Goal: Check status: Check status

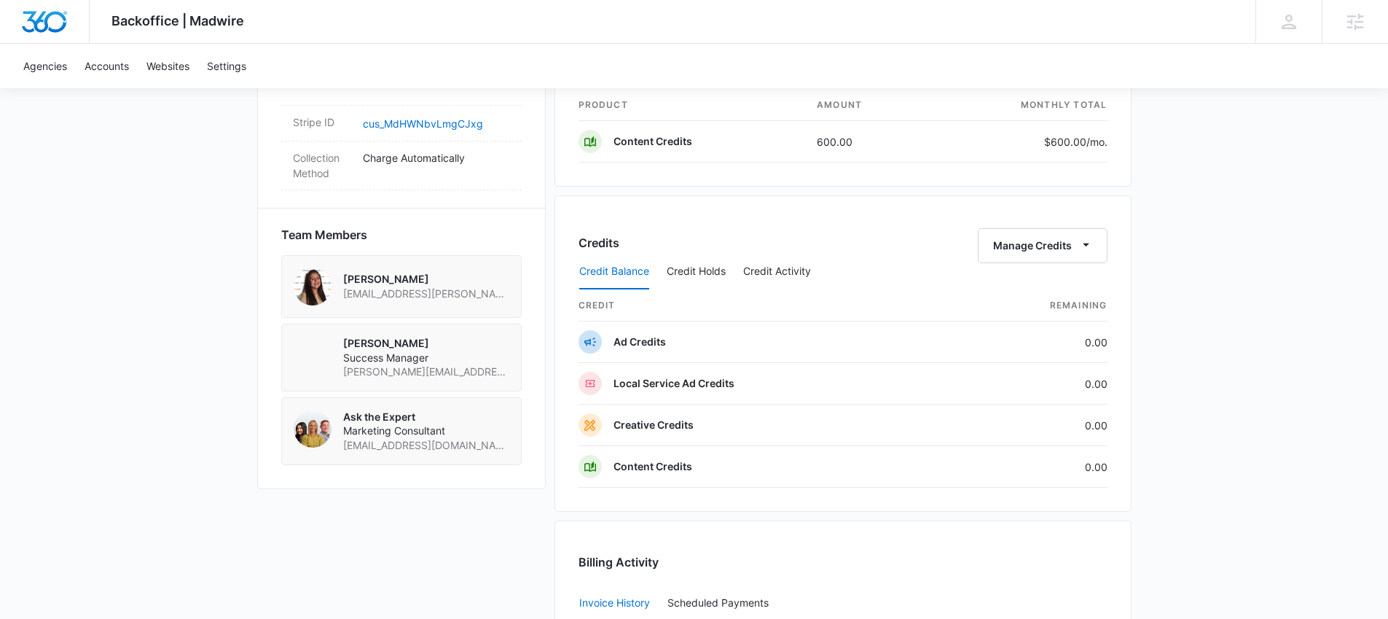
scroll to position [952, 0]
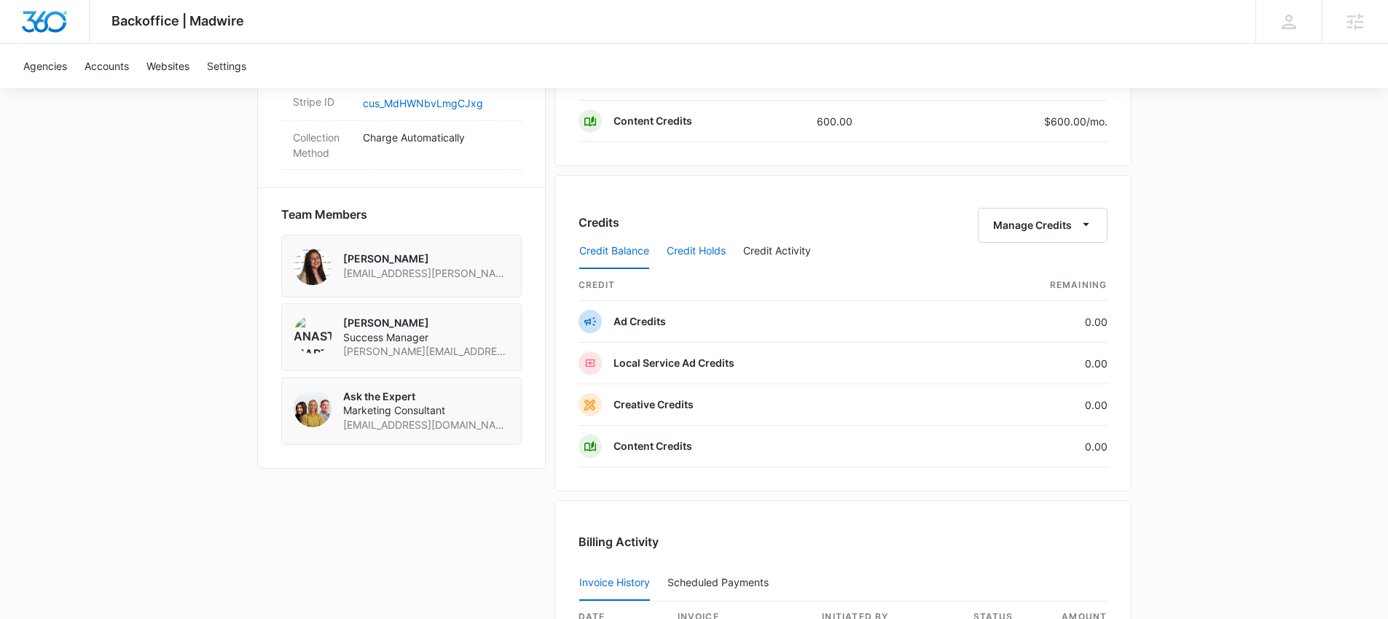
click at [719, 253] on button "Credit Holds" at bounding box center [696, 251] width 59 height 35
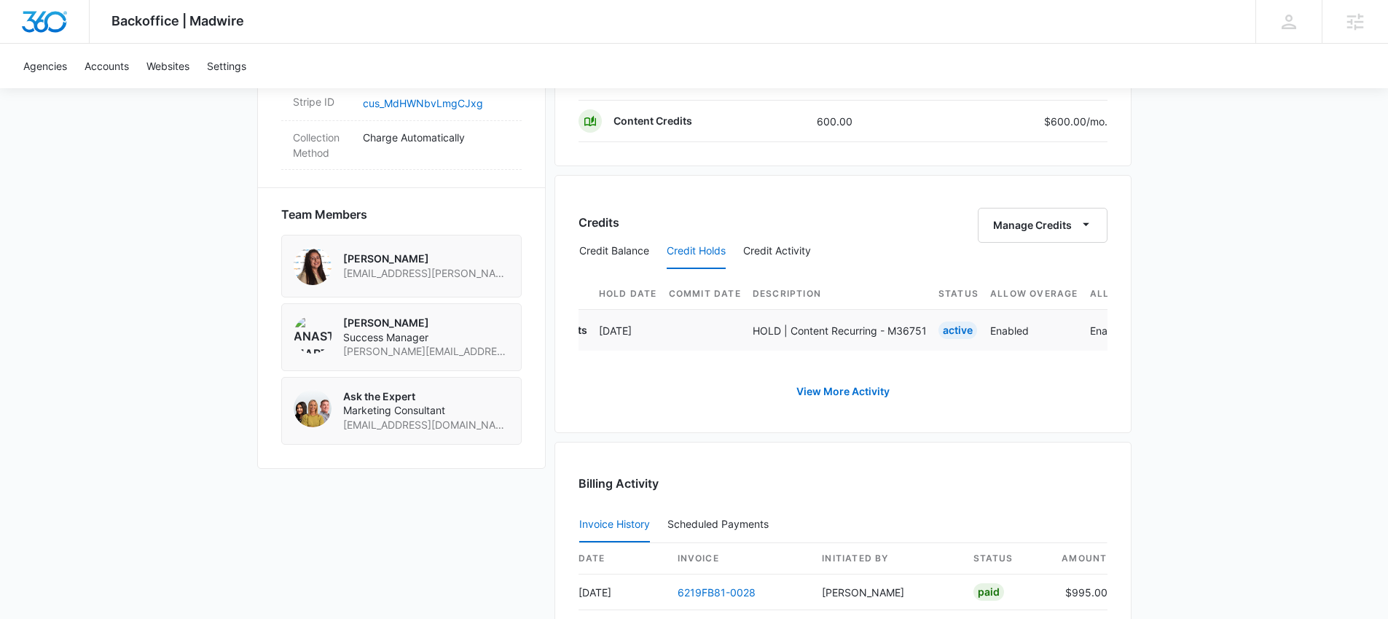
scroll to position [0, 0]
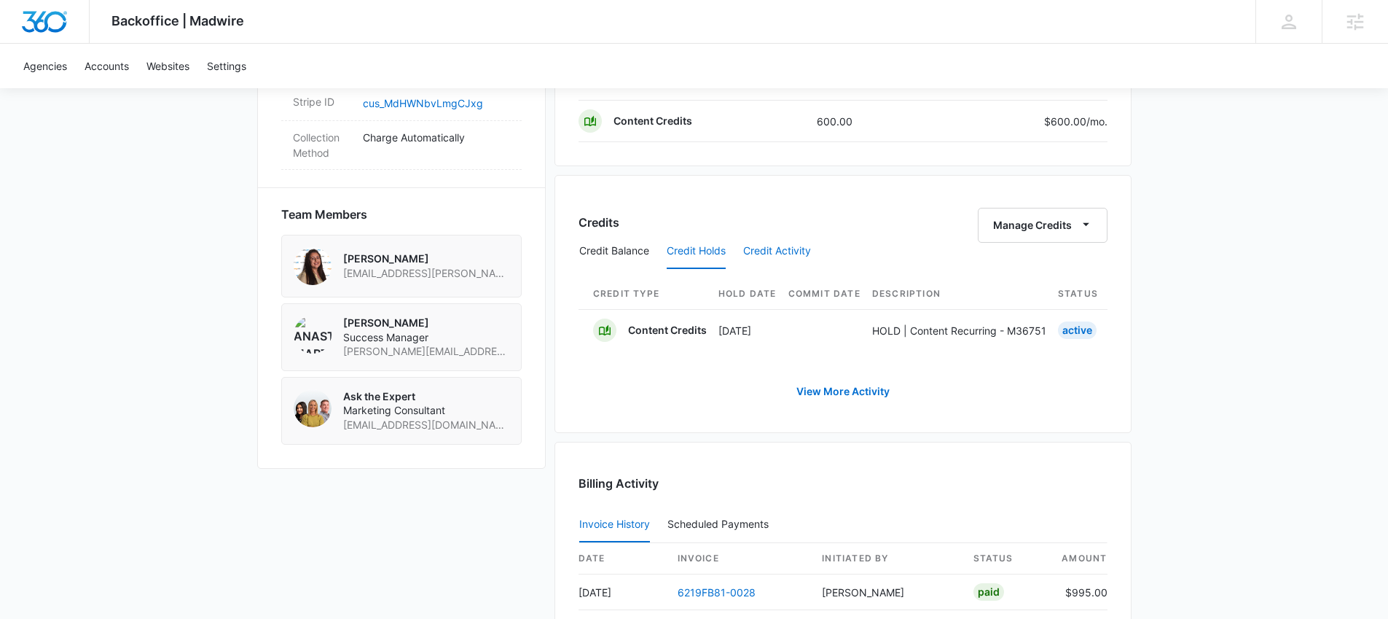
click at [793, 256] on button "Credit Activity" at bounding box center [777, 251] width 68 height 35
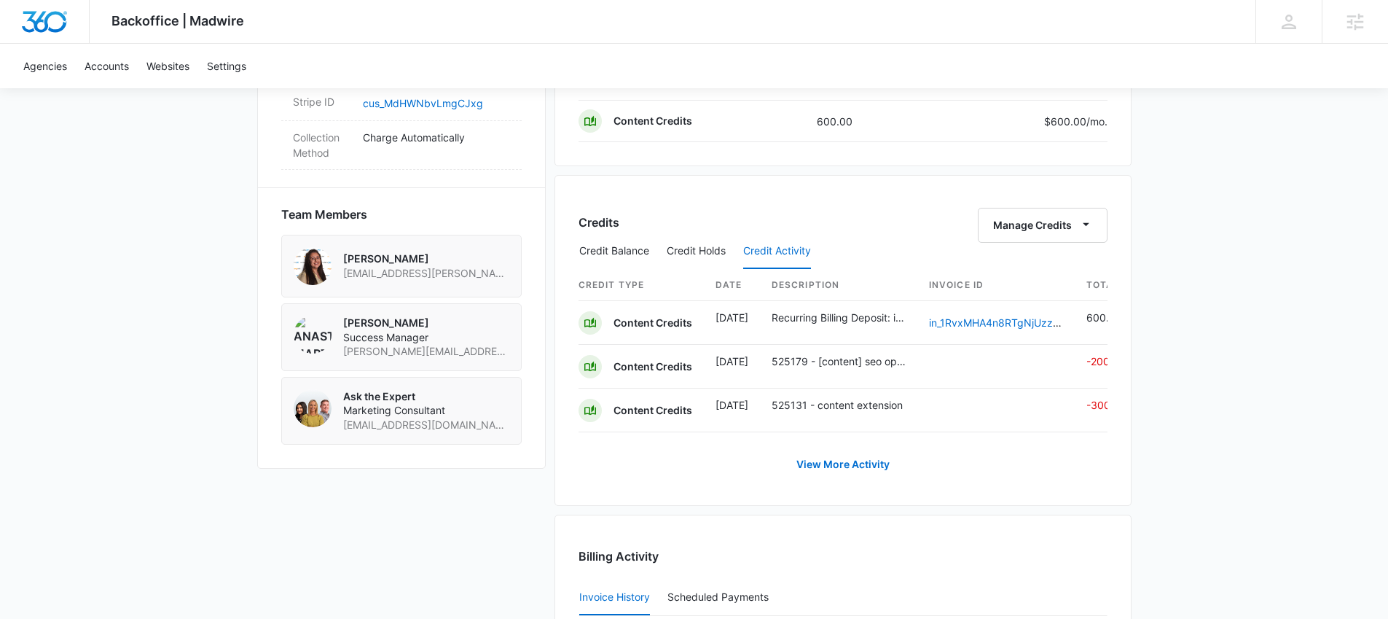
click at [727, 256] on div "Credit Balance Credit Holds Credit Activity" at bounding box center [843, 251] width 529 height 36
click at [718, 256] on button "Credit Holds" at bounding box center [696, 251] width 59 height 35
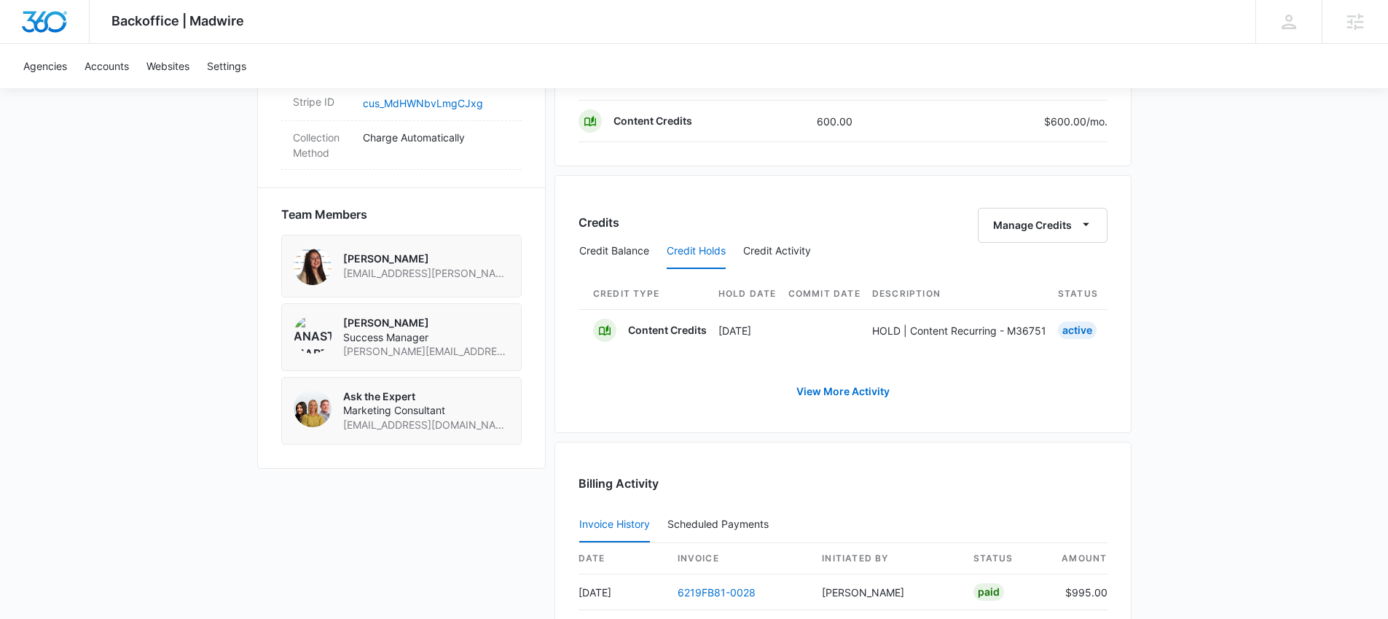
click at [1185, 165] on div "Backoffice | Madwire Apps Settings [PERSON_NAME] [PERSON_NAME][EMAIL_ADDRESS][P…" at bounding box center [694, 58] width 1388 height 2020
